Goal: Find specific page/section: Find specific page/section

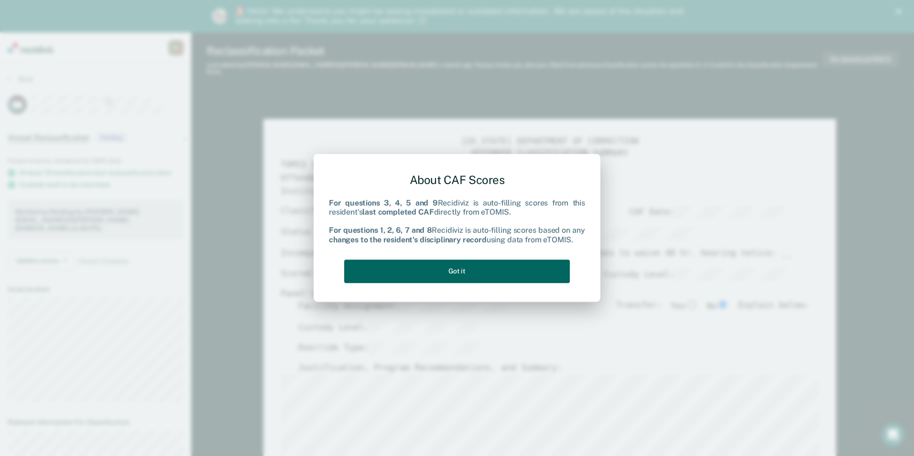
click at [451, 275] on button "Got it" at bounding box center [457, 271] width 226 height 23
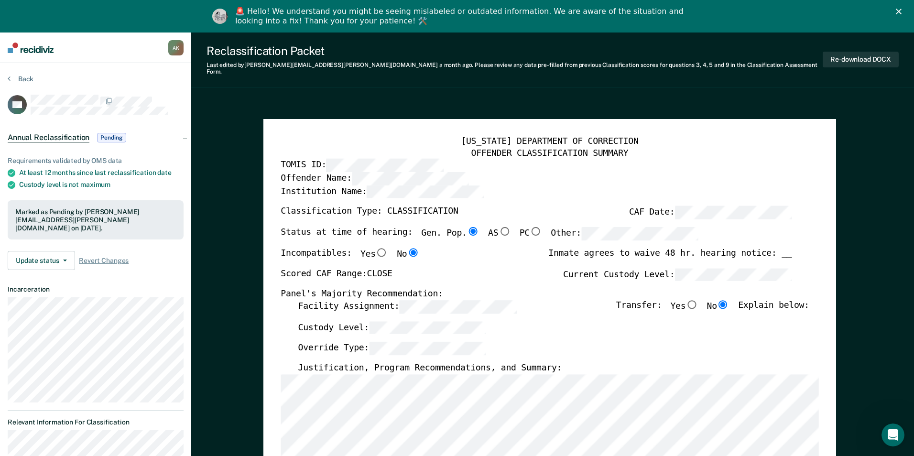
type textarea "x"
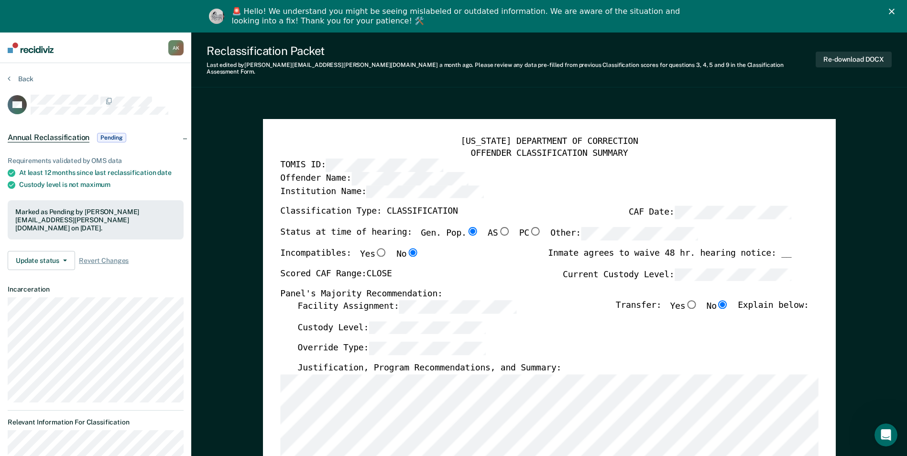
click at [39, 50] on img at bounding box center [31, 48] width 46 height 11
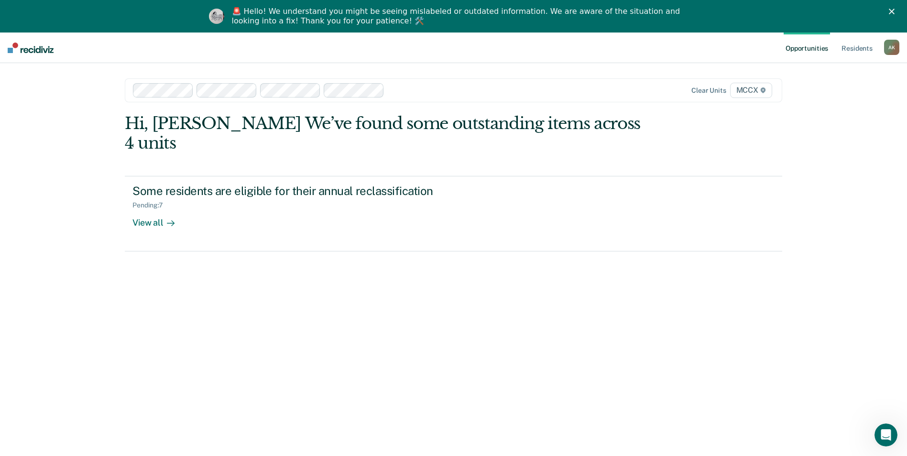
click at [44, 50] on img at bounding box center [31, 48] width 46 height 11
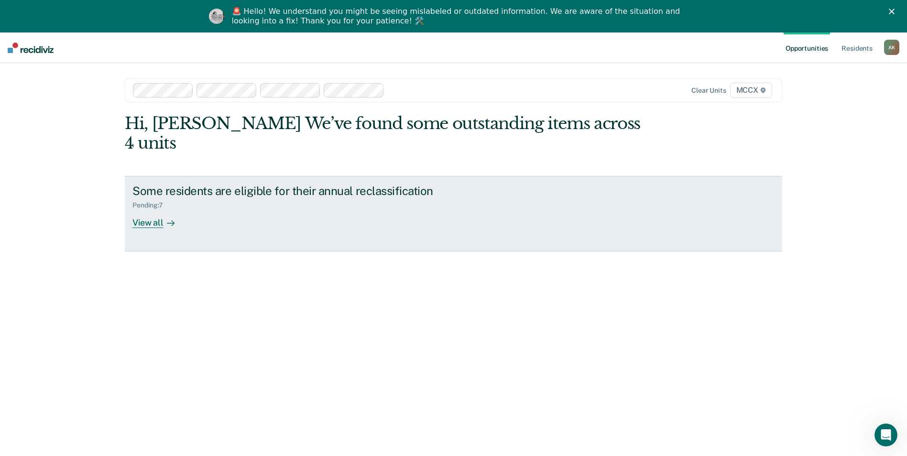
click at [159, 209] on div "View all" at bounding box center [159, 218] width 54 height 19
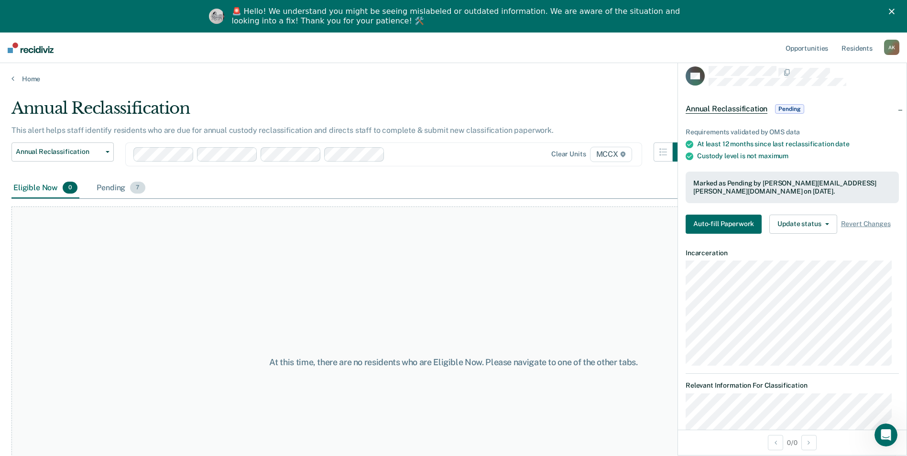
click at [125, 191] on div "Pending 7" at bounding box center [121, 188] width 52 height 21
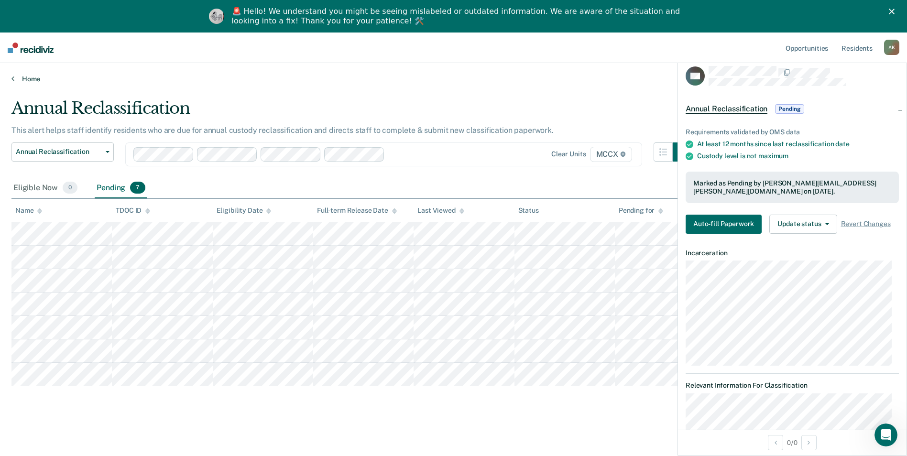
click at [455, 77] on link "Home" at bounding box center [453, 79] width 884 height 9
